Goal: Task Accomplishment & Management: Manage account settings

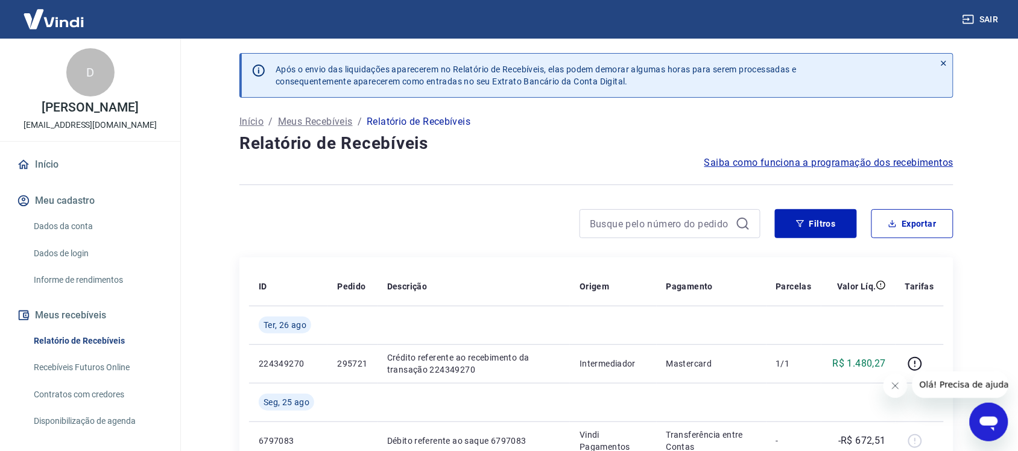
scroll to position [177, 0]
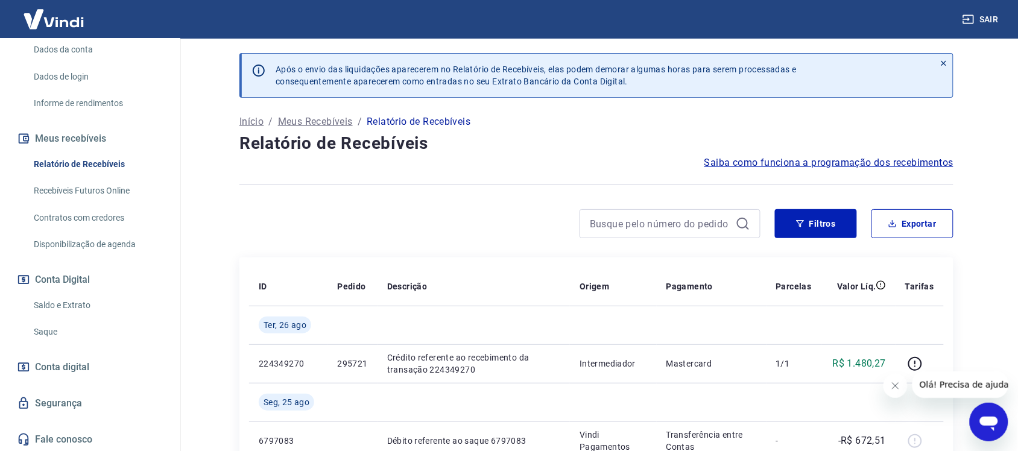
click at [91, 166] on link "Relatório de Recebíveis" at bounding box center [97, 164] width 137 height 25
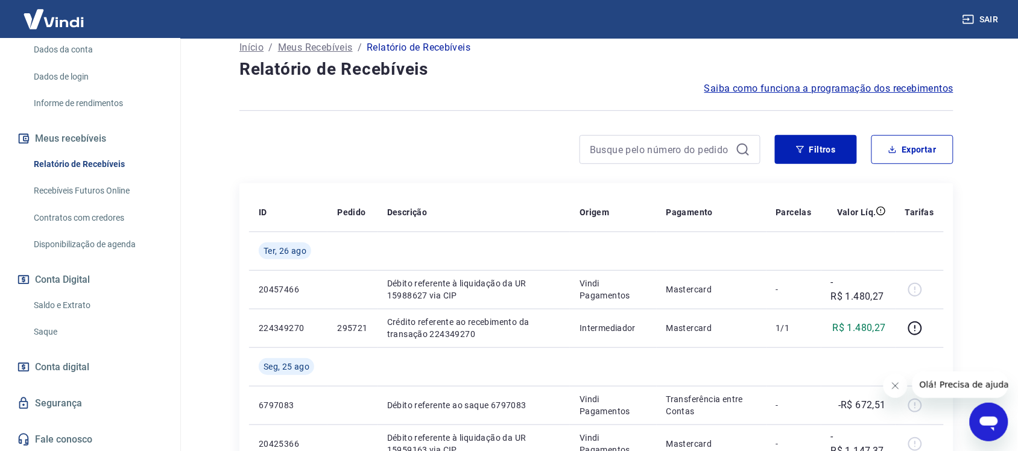
scroll to position [75, 0]
click at [46, 326] on link "Saque" at bounding box center [97, 332] width 137 height 25
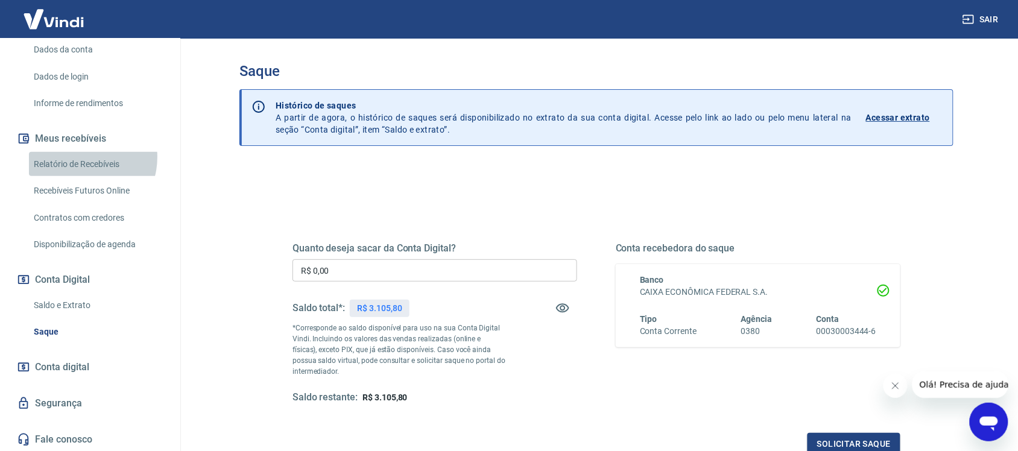
click at [80, 157] on link "Relatório de Recebíveis" at bounding box center [97, 164] width 137 height 25
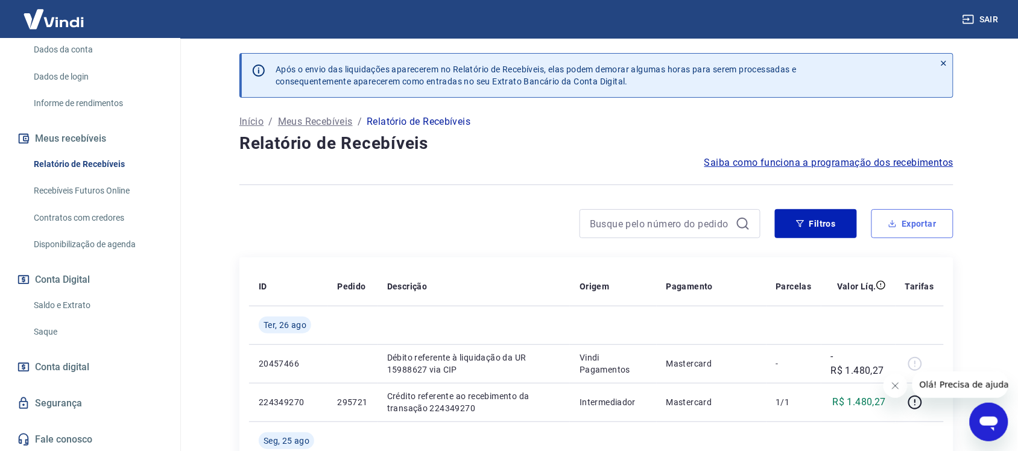
click at [928, 227] on button "Exportar" at bounding box center [912, 223] width 82 height 29
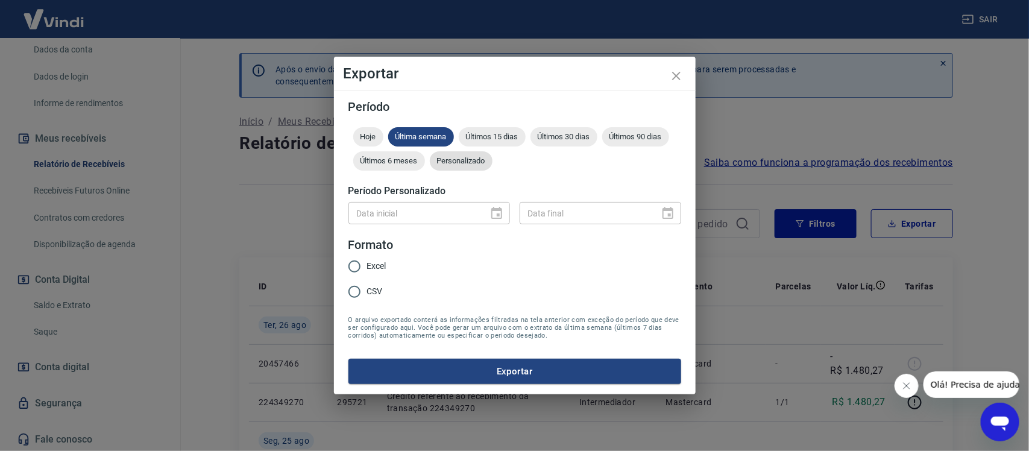
click at [475, 160] on span "Personalizado" at bounding box center [461, 160] width 63 height 9
click at [493, 215] on icon "Choose date" at bounding box center [497, 213] width 14 height 14
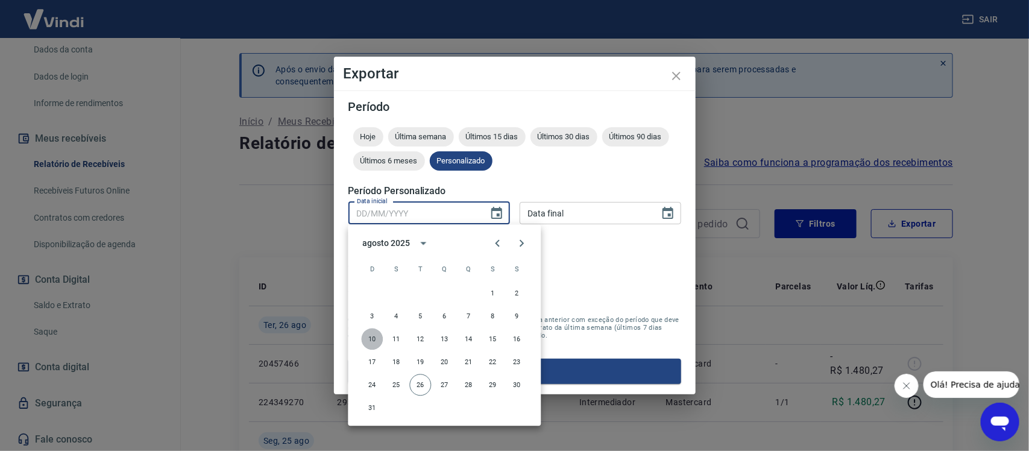
click at [373, 338] on button "10" at bounding box center [373, 340] width 22 height 22
type input "[DATE]"
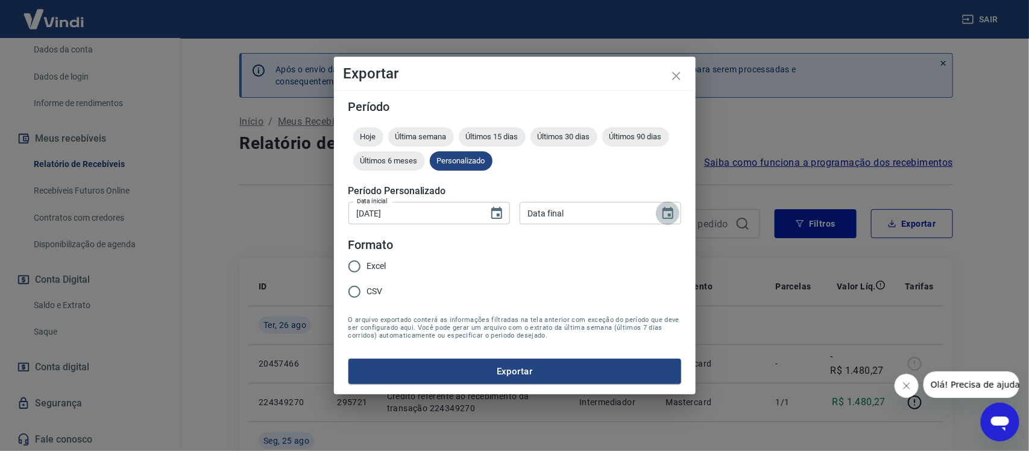
click at [665, 212] on icon "Choose date" at bounding box center [668, 213] width 14 height 14
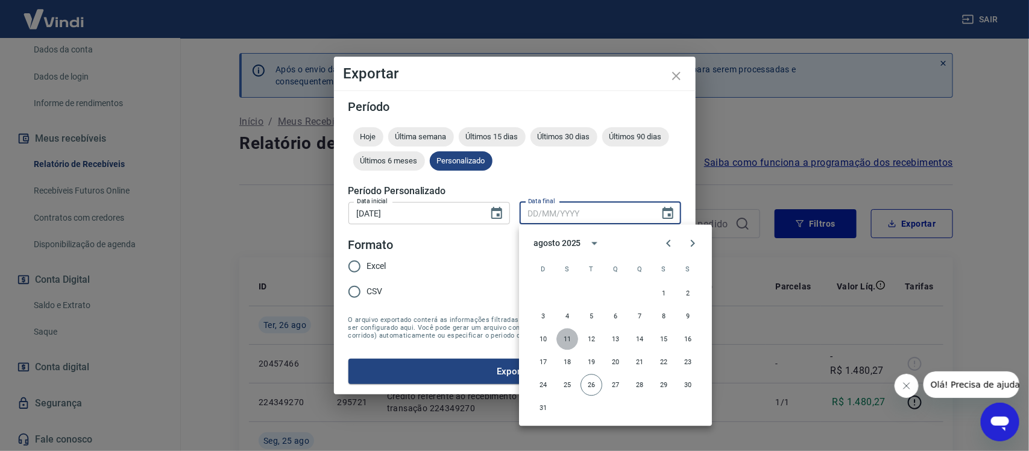
click at [565, 335] on button "11" at bounding box center [567, 340] width 22 height 22
type input "[DATE]"
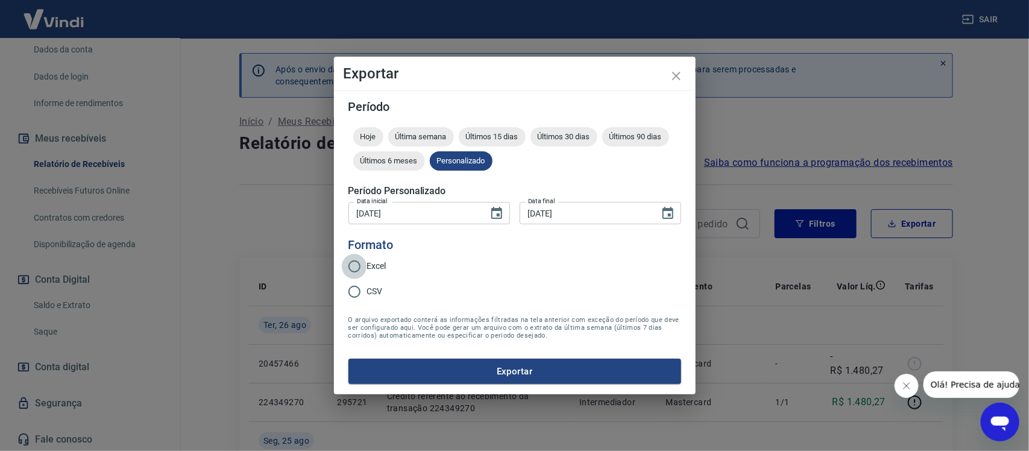
click at [353, 267] on input "Excel" at bounding box center [354, 266] width 25 height 25
radio input "true"
click at [497, 367] on button "Exportar" at bounding box center [514, 371] width 333 height 25
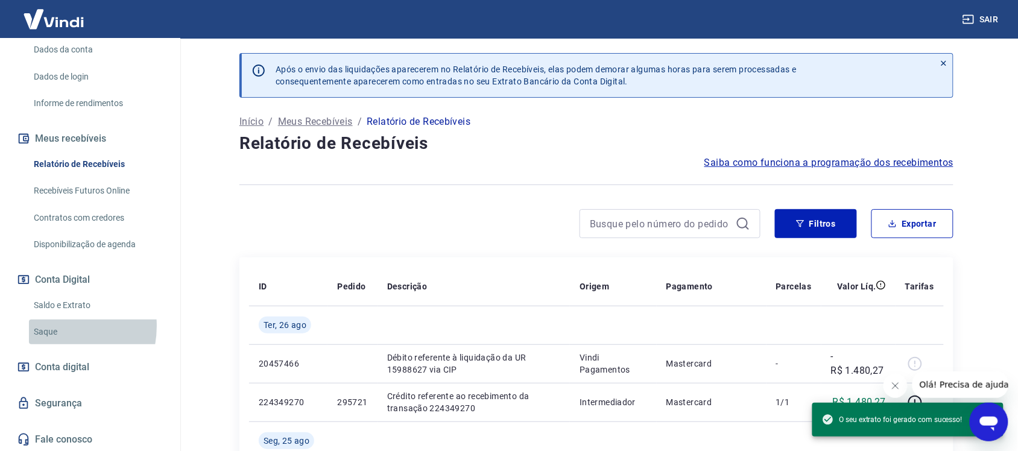
click at [52, 326] on link "Saque" at bounding box center [97, 332] width 137 height 25
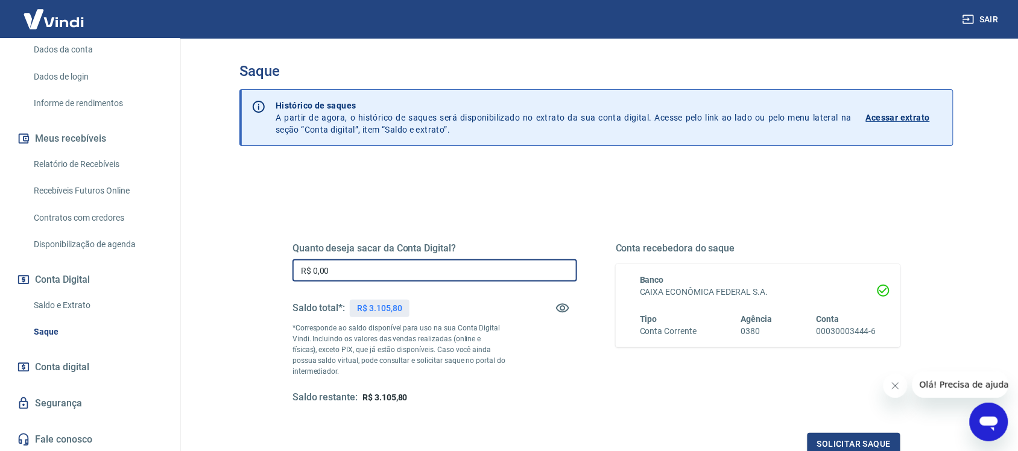
click at [402, 273] on input "R$ 0,00" at bounding box center [434, 270] width 285 height 22
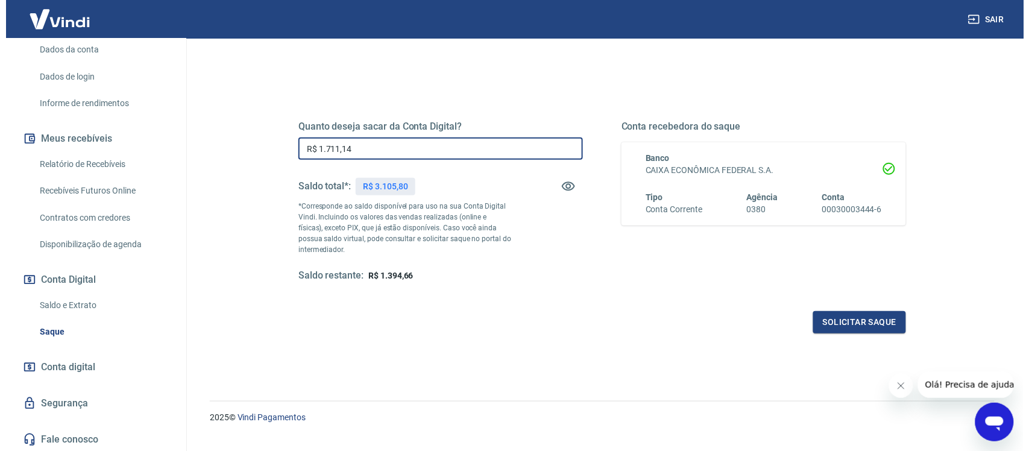
scroll to position [145, 0]
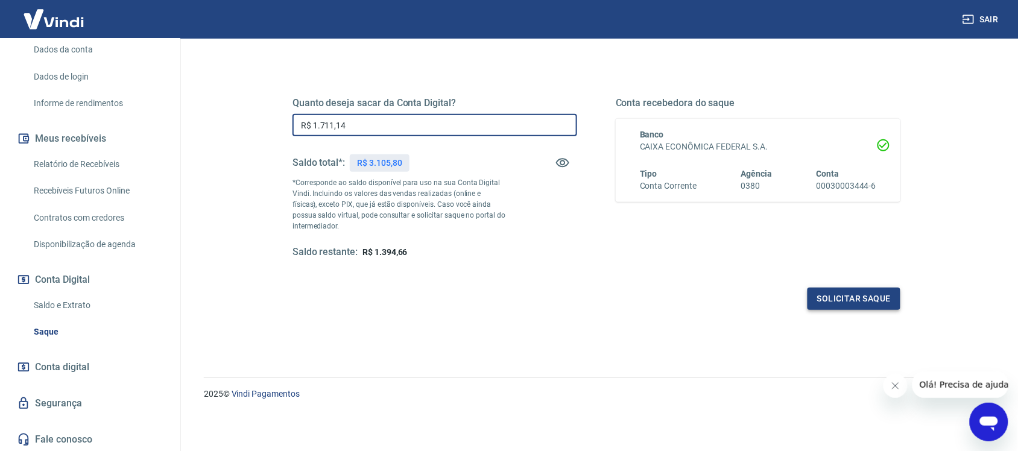
type input "R$ 1.711,14"
click at [854, 297] on button "Solicitar saque" at bounding box center [853, 299] width 93 height 22
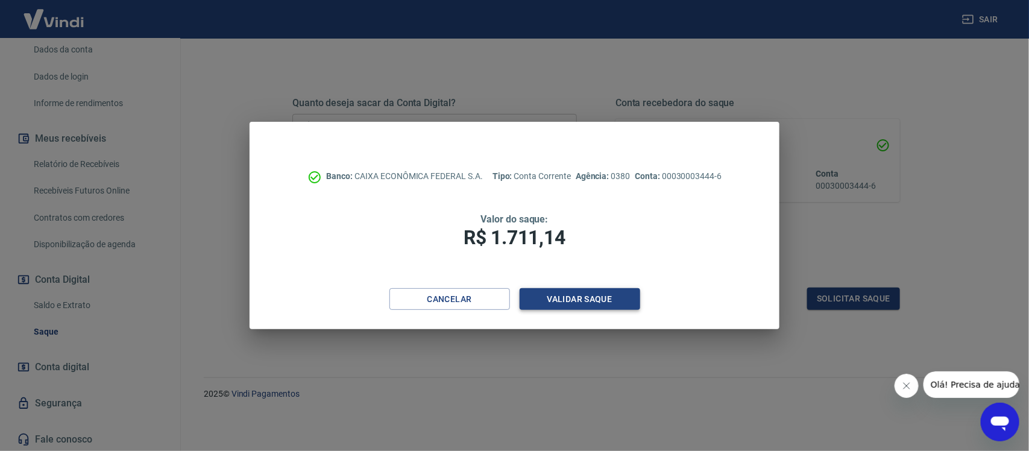
click at [582, 292] on button "Validar saque" at bounding box center [580, 299] width 121 height 22
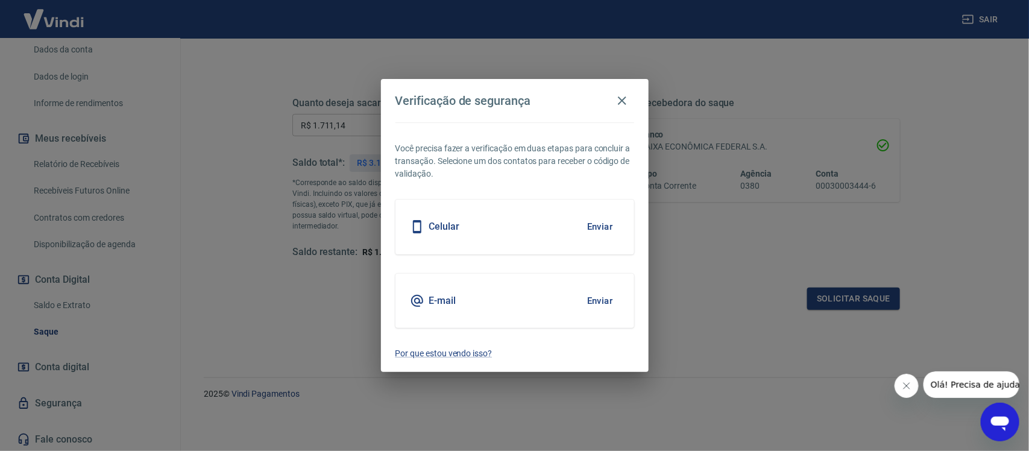
click at [595, 222] on button "Enviar" at bounding box center [600, 226] width 39 height 25
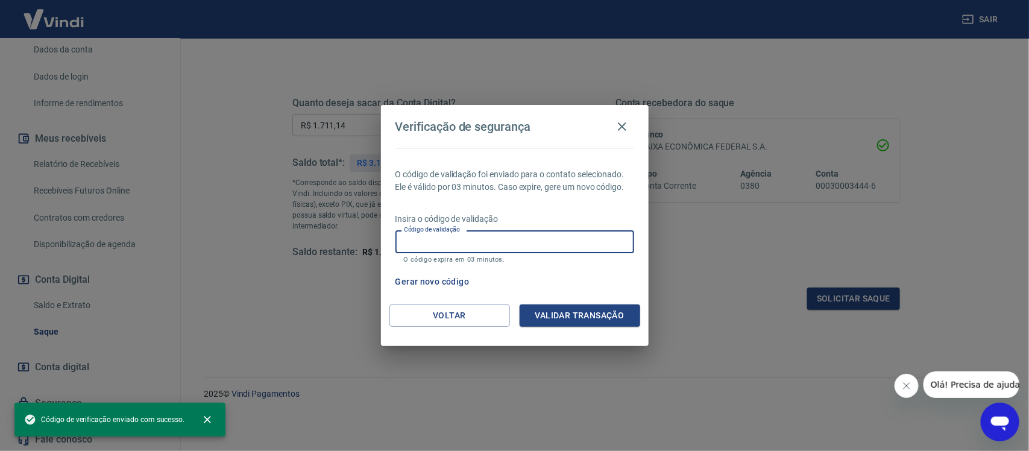
click at [544, 245] on input "Código de validação" at bounding box center [514, 241] width 239 height 22
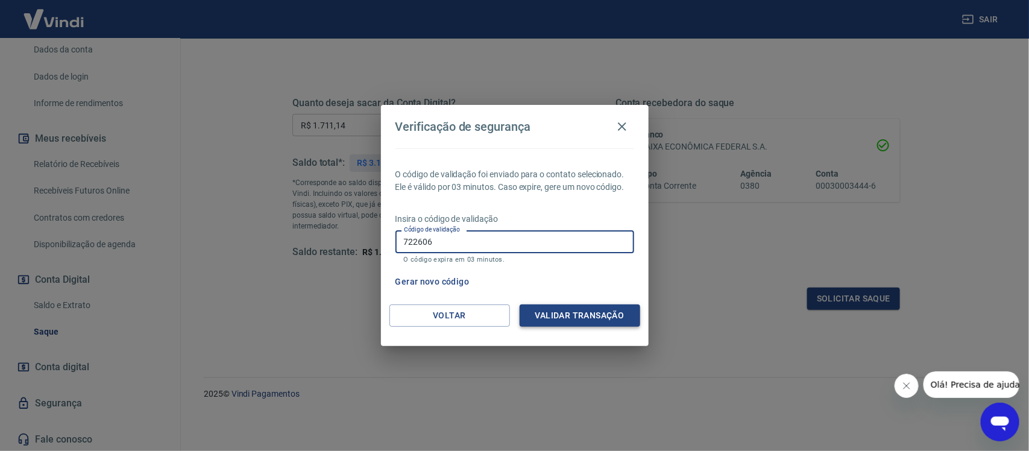
type input "722606"
click at [615, 314] on button "Validar transação" at bounding box center [580, 315] width 121 height 22
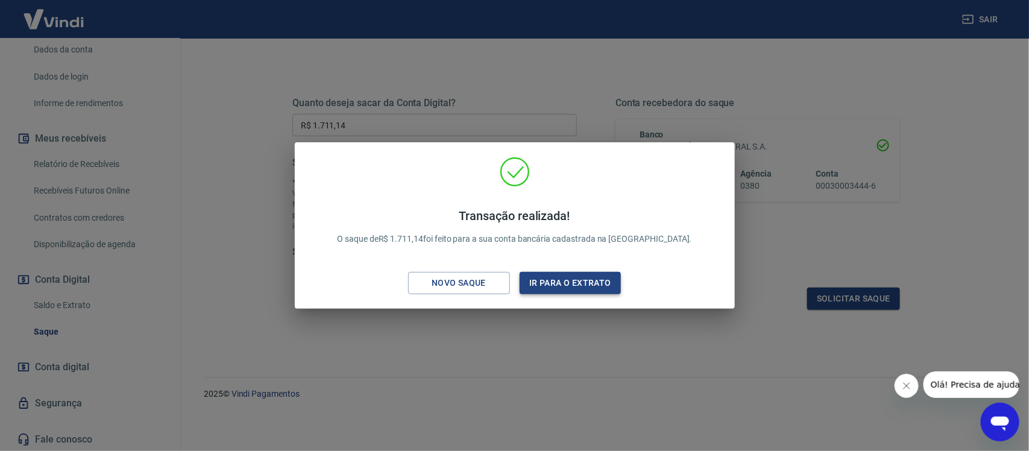
click at [597, 285] on button "Ir para o extrato" at bounding box center [571, 283] width 102 height 22
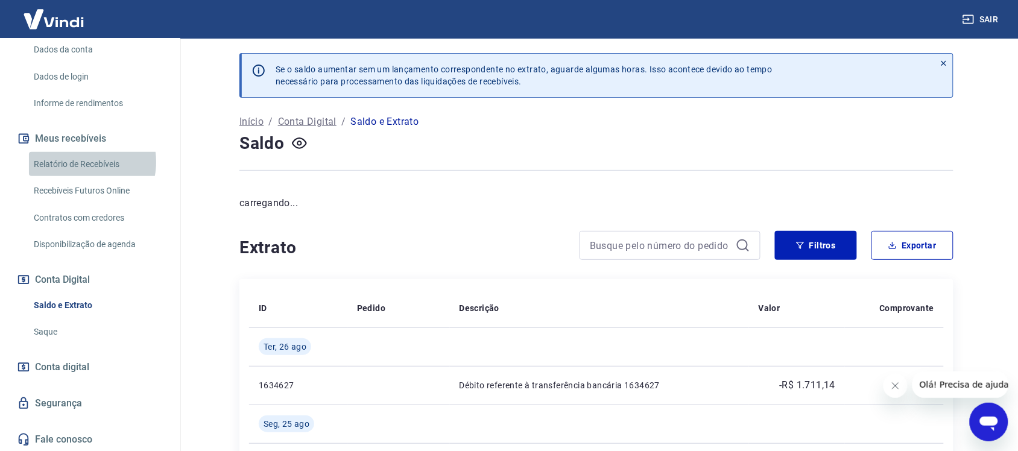
click at [80, 162] on link "Relatório de Recebíveis" at bounding box center [97, 164] width 137 height 25
